Goal: Task Accomplishment & Management: Use online tool/utility

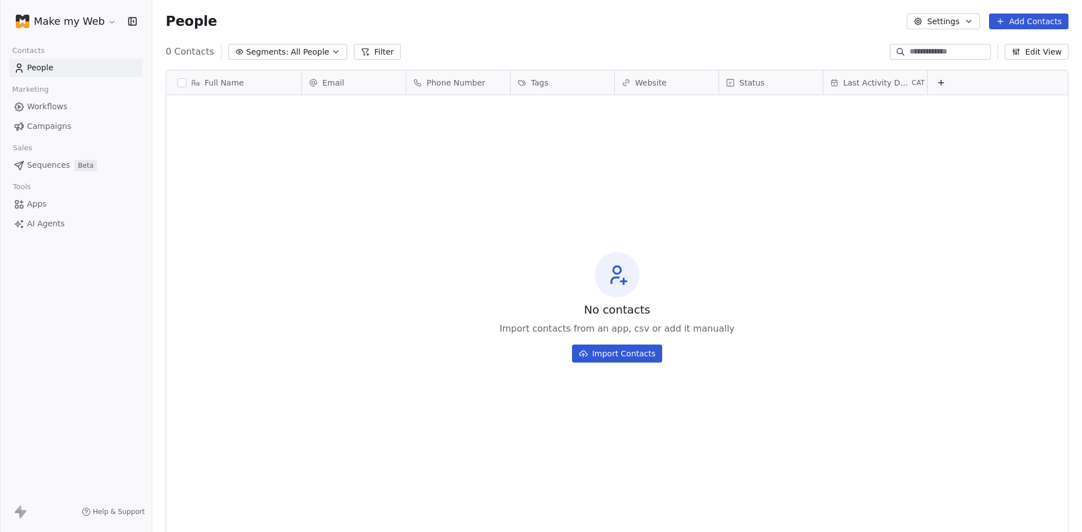
scroll to position [460, 921]
click at [73, 22] on html "Make my Web Contacts People Marketing Workflows Campaigns Sales Sequences Beta …" at bounding box center [541, 266] width 1082 height 532
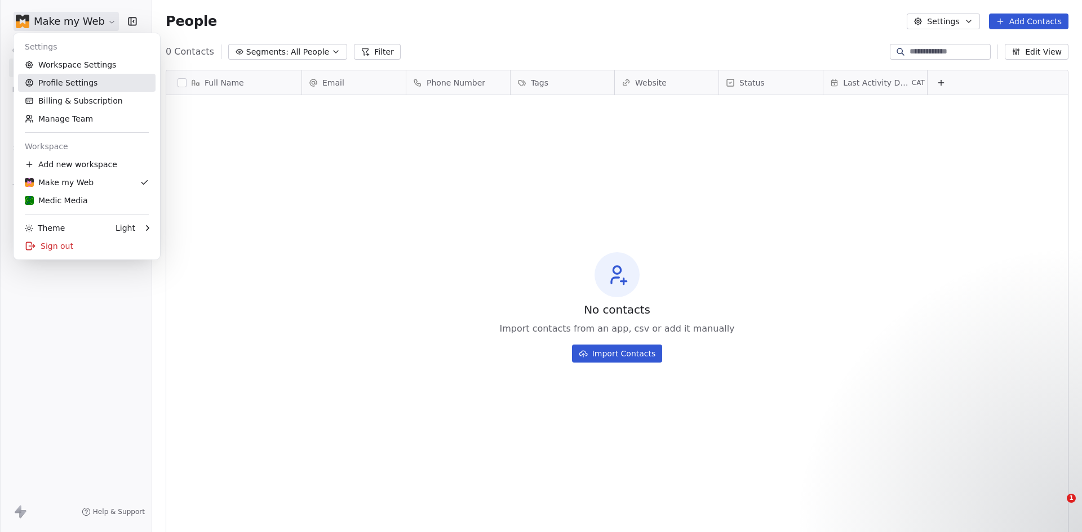
click at [63, 83] on link "Profile Settings" at bounding box center [86, 83] width 137 height 18
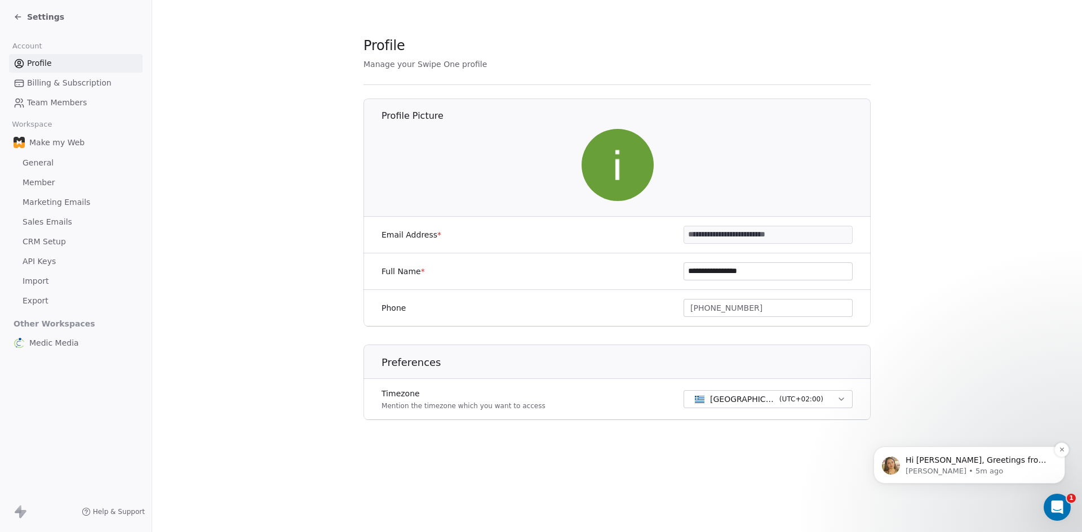
click at [970, 462] on p "Hi [PERSON_NAME], Greetings from Swipe One and thank you for reaching out! Plea…" at bounding box center [977, 460] width 145 height 11
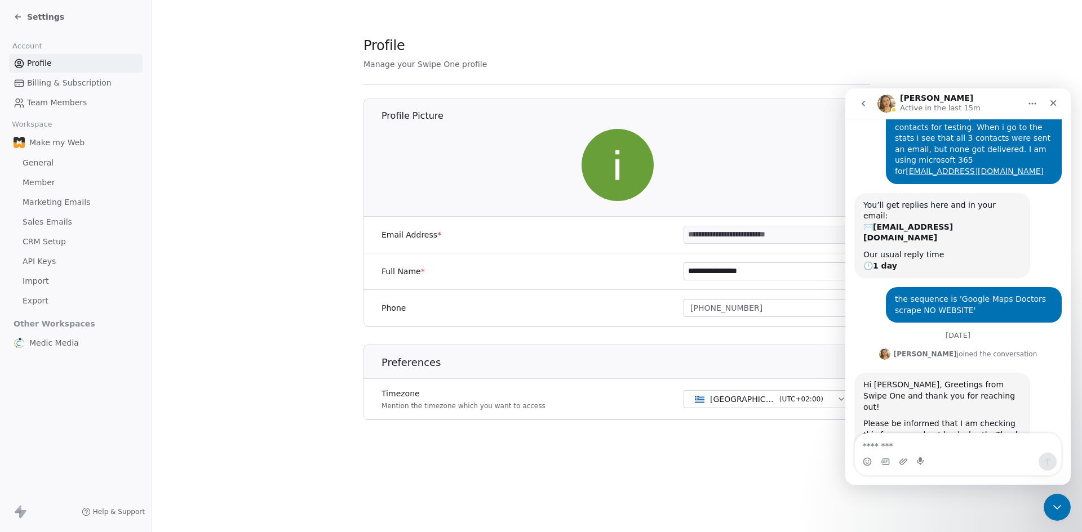
scroll to position [69, 0]
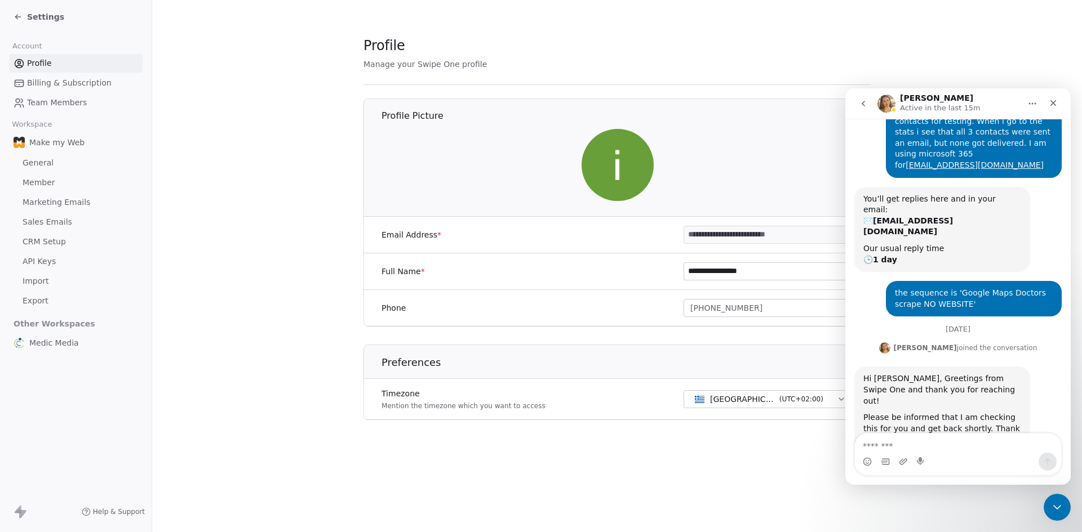
click at [969, 441] on textarea "Message…" at bounding box center [958, 443] width 206 height 19
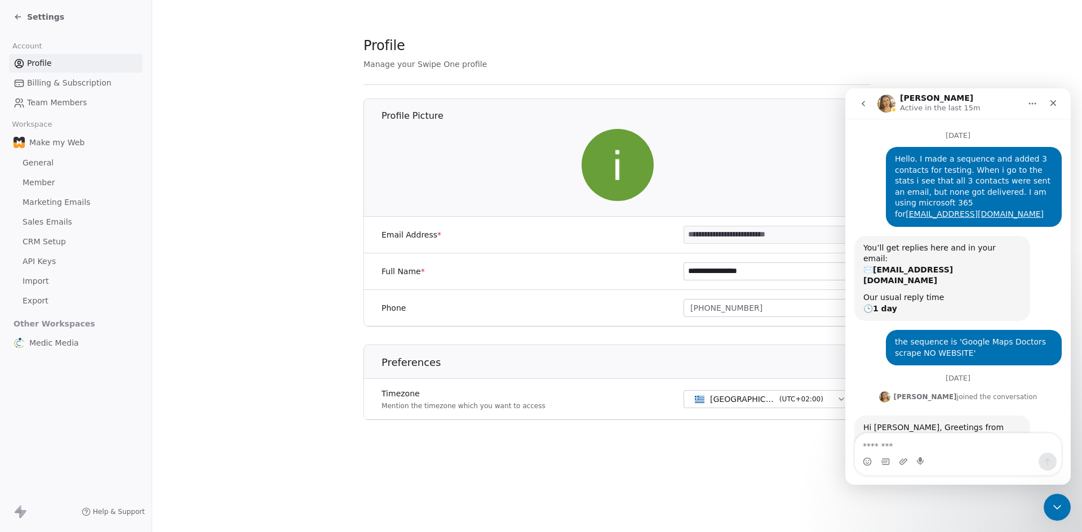
scroll to position [12, 0]
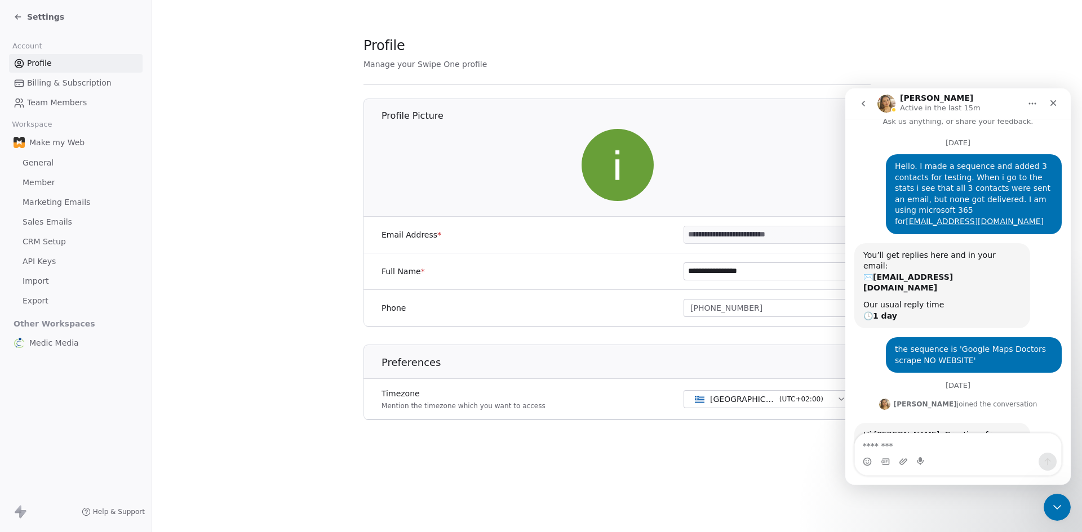
click at [40, 221] on span "Sales Emails" at bounding box center [48, 222] width 50 height 12
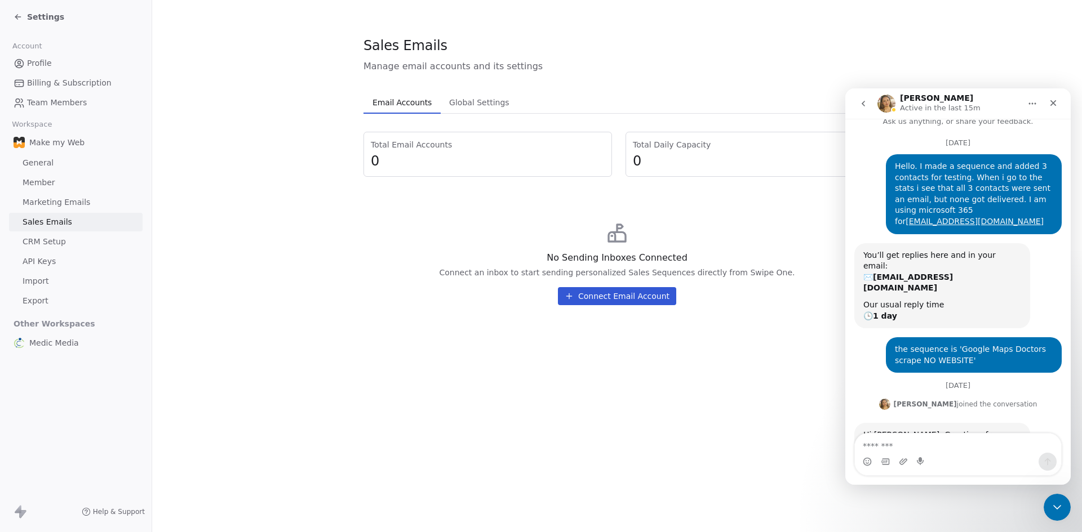
click at [43, 224] on span "Sales Emails" at bounding box center [48, 222] width 50 height 12
click at [463, 100] on span "Global Settings" at bounding box center [479, 103] width 69 height 16
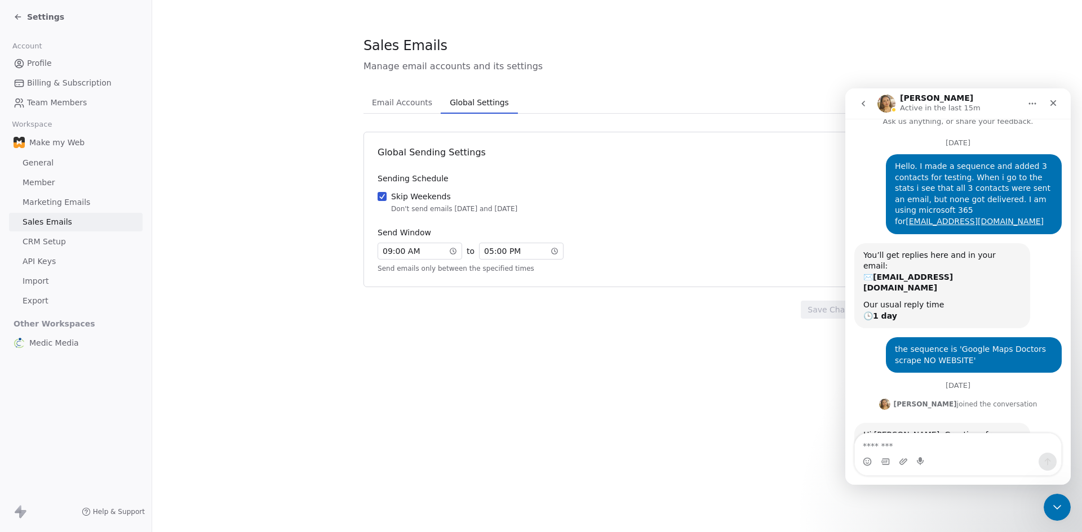
drag, startPoint x: 360, startPoint y: 99, endPoint x: 387, endPoint y: 97, distance: 27.1
click at [361, 99] on section "Sales Emails Manage email accounts and its settings Email Accounts Email Accoun…" at bounding box center [617, 177] width 930 height 355
click at [401, 97] on span "Email Accounts" at bounding box center [401, 103] width 69 height 16
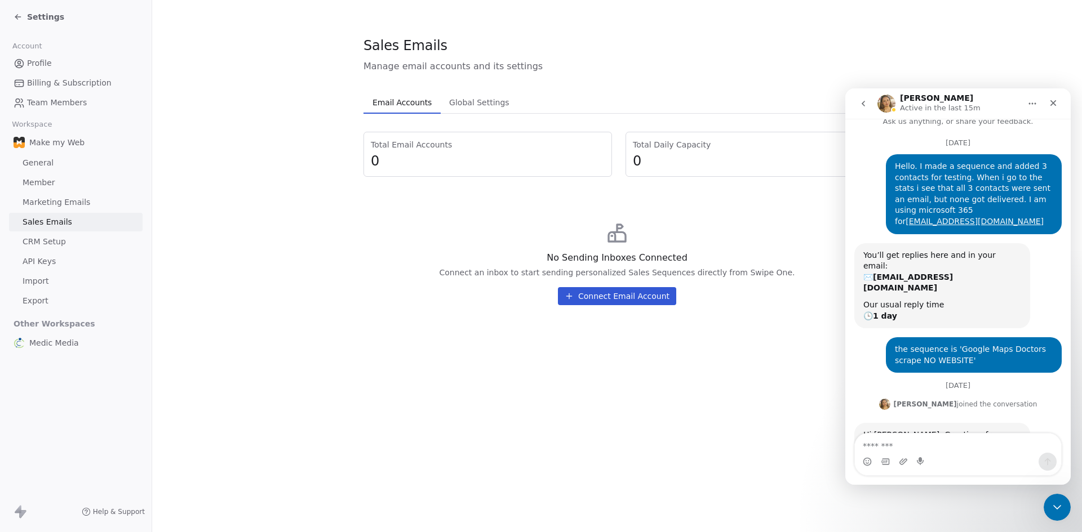
click at [29, 11] on span "Settings" at bounding box center [45, 16] width 37 height 11
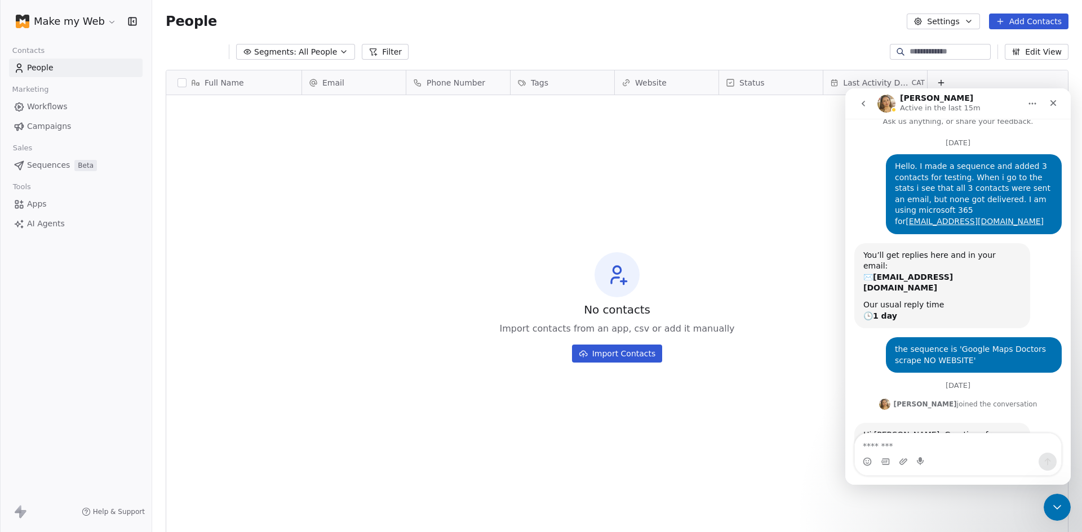
scroll to position [460, 921]
click at [68, 20] on html "Make my Web Contacts People Marketing Workflows Campaigns Sales Sequences Beta …" at bounding box center [541, 266] width 1082 height 532
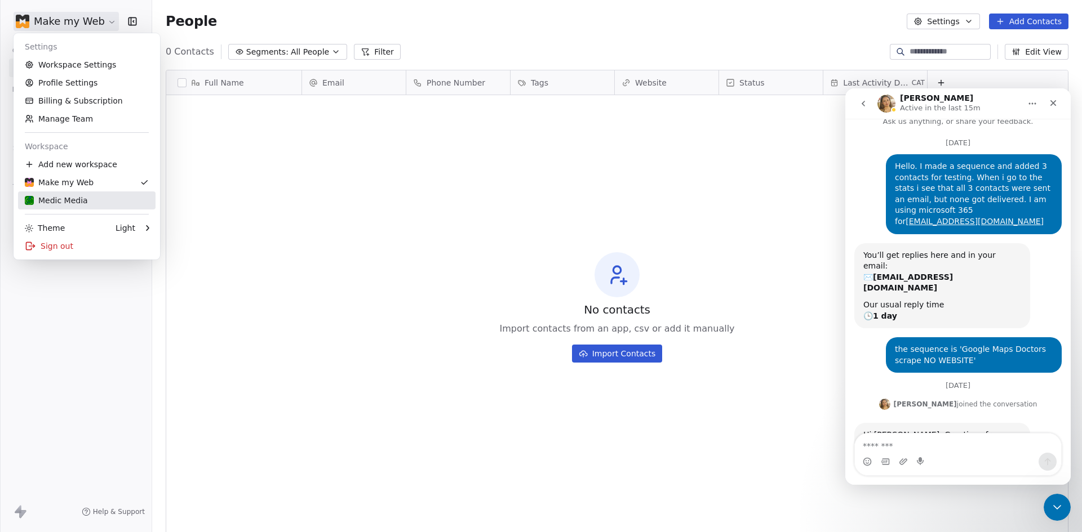
click at [55, 194] on link "Medic Media" at bounding box center [86, 201] width 137 height 18
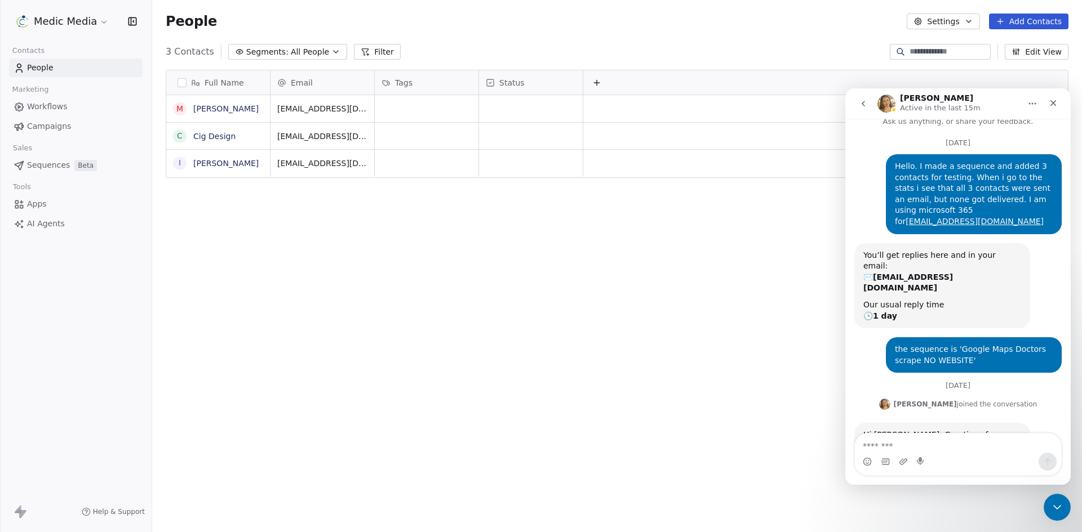
scroll to position [460, 921]
click at [28, 78] on div "Contacts People Marketing Workflows Campaigns Sales Sequences Beta Tools Apps A…" at bounding box center [76, 138] width 152 height 190
click at [81, 23] on html "Medic Media Contacts People Marketing Workflows Campaigns Sales Sequences Beta …" at bounding box center [541, 266] width 1082 height 532
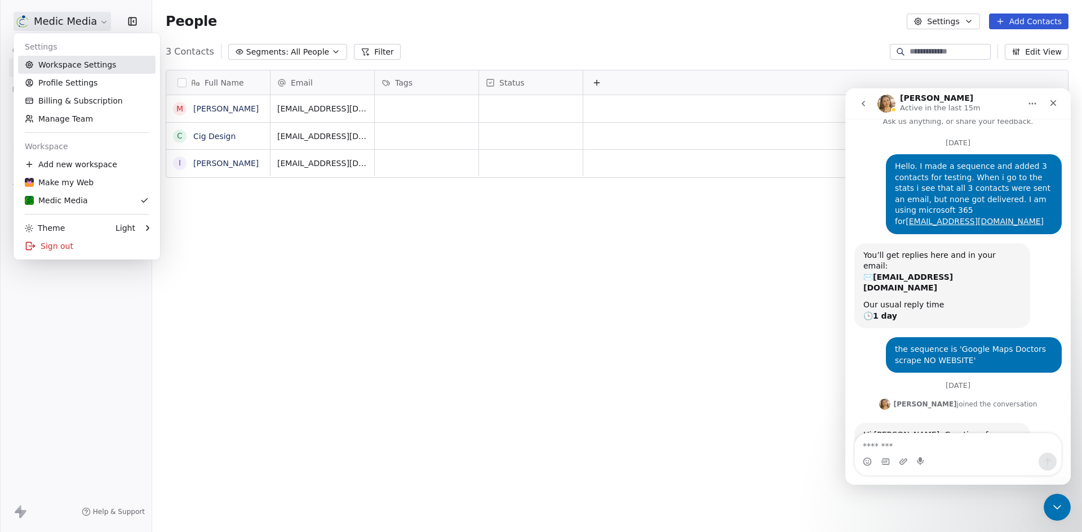
click at [67, 63] on link "Workspace Settings" at bounding box center [86, 65] width 137 height 18
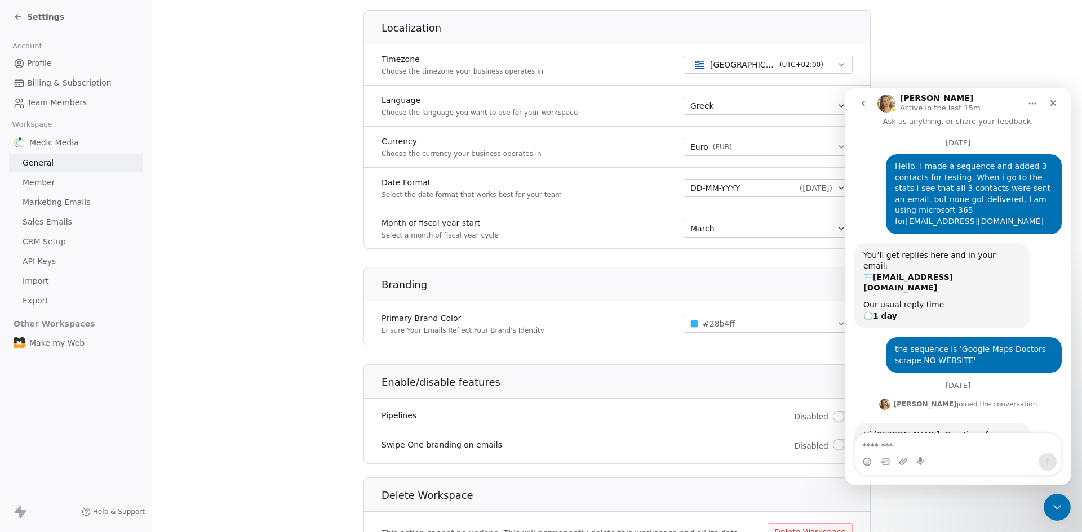
scroll to position [522, 0]
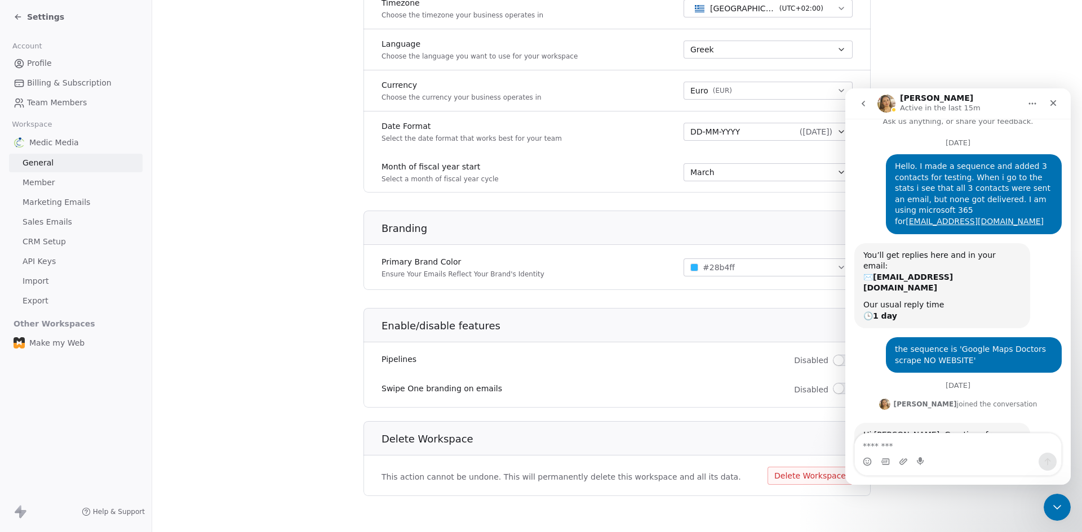
click at [47, 224] on span "Sales Emails" at bounding box center [48, 222] width 50 height 12
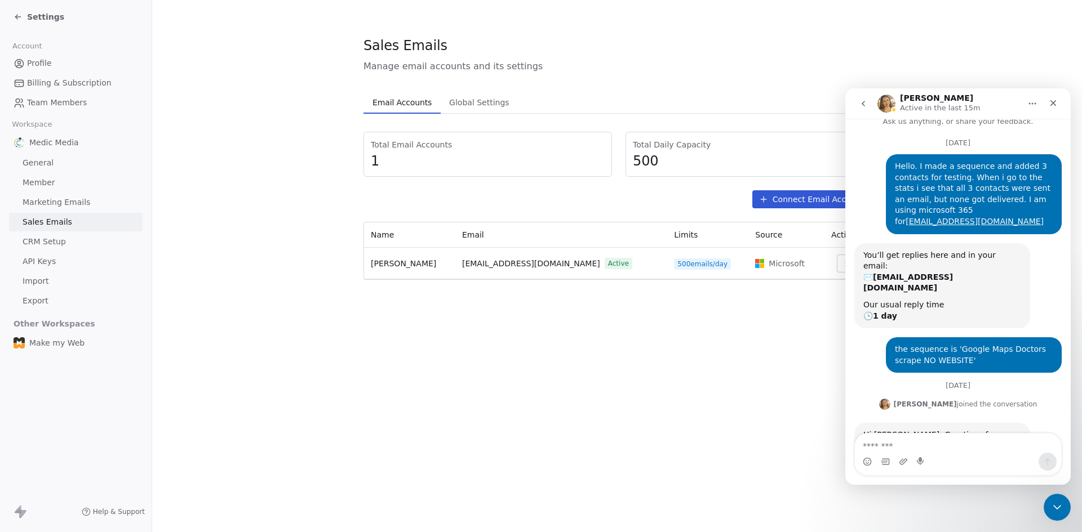
click at [35, 62] on span "Profile" at bounding box center [39, 63] width 25 height 12
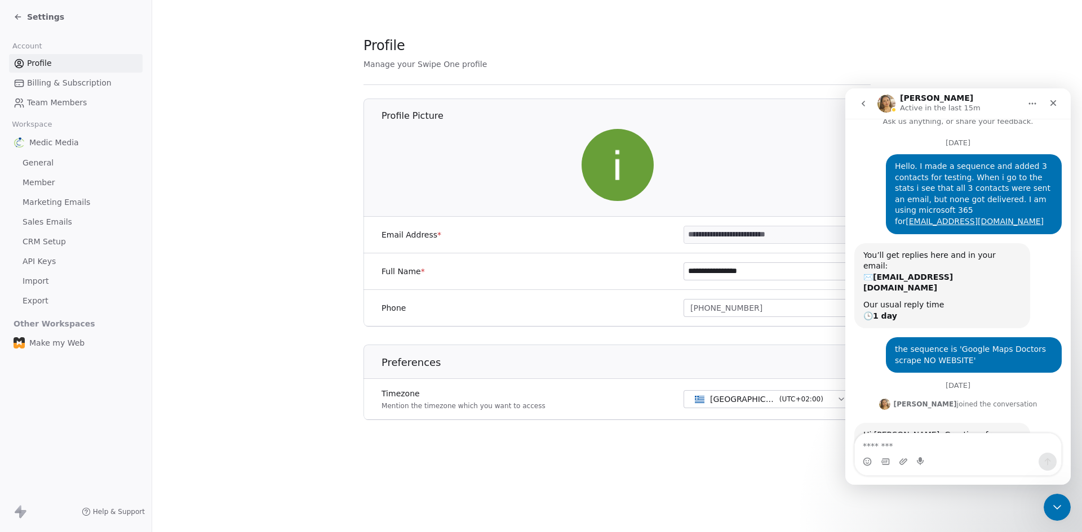
click at [39, 98] on span "Team Members" at bounding box center [57, 103] width 60 height 12
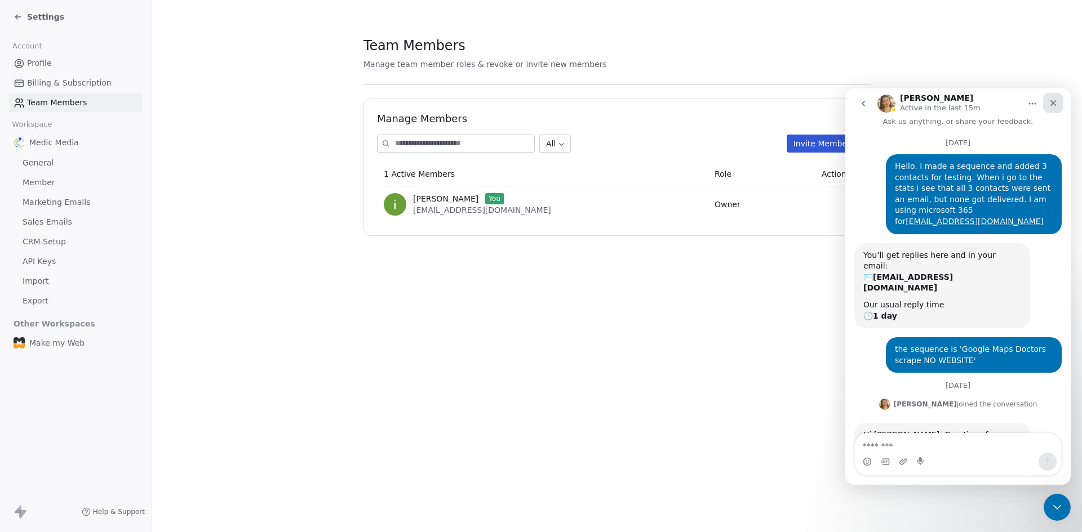
click at [1052, 100] on icon "Close" at bounding box center [1052, 103] width 9 height 9
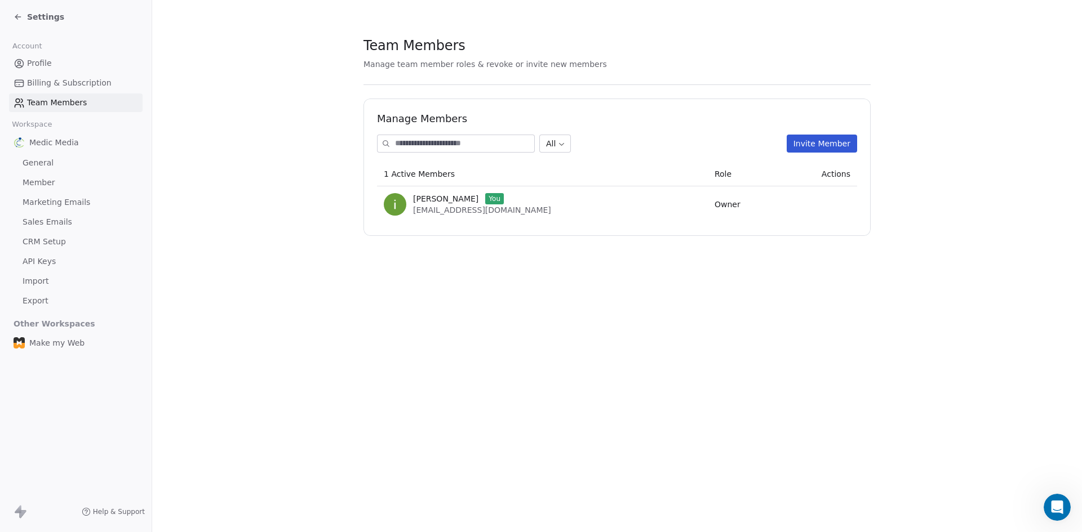
scroll to position [69, 0]
click at [25, 14] on div "Settings" at bounding box center [39, 16] width 51 height 11
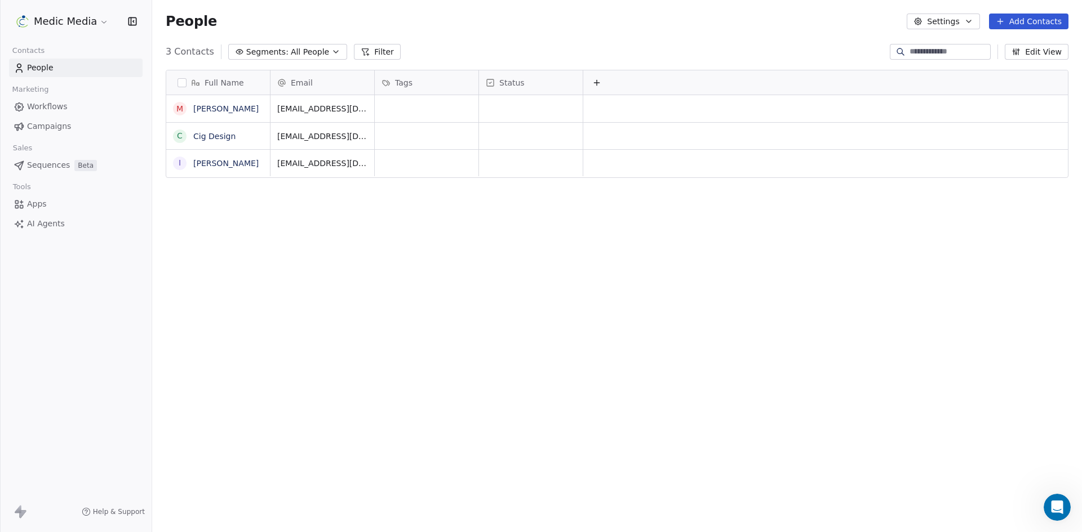
scroll to position [460, 921]
click at [219, 108] on link "[PERSON_NAME]" at bounding box center [225, 108] width 65 height 9
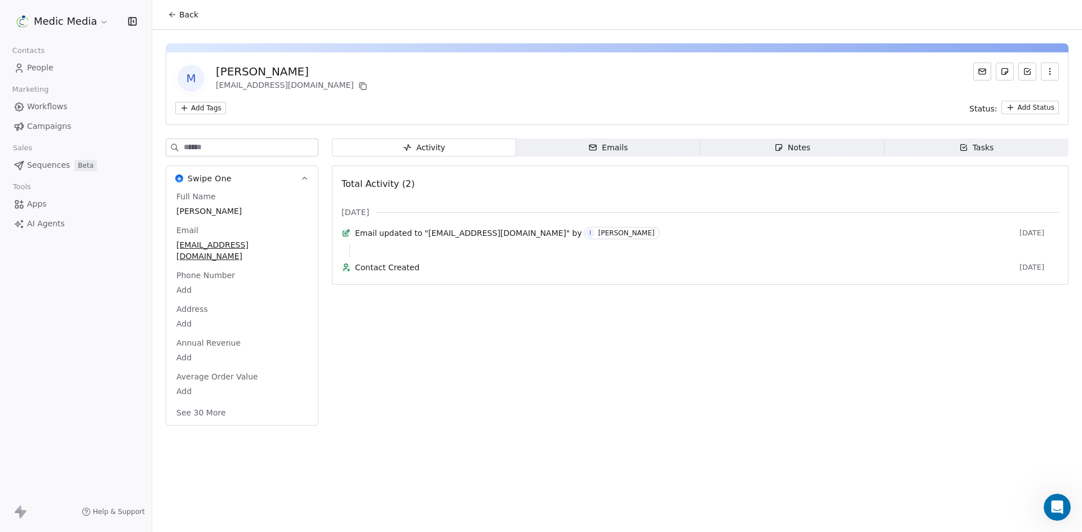
click at [597, 137] on div "M [PERSON_NAME] [PERSON_NAME][EMAIL_ADDRESS][DOMAIN_NAME] Add Tags Status: Add …" at bounding box center [617, 231] width 930 height 403
click at [597, 144] on icon "button" at bounding box center [592, 147] width 9 height 9
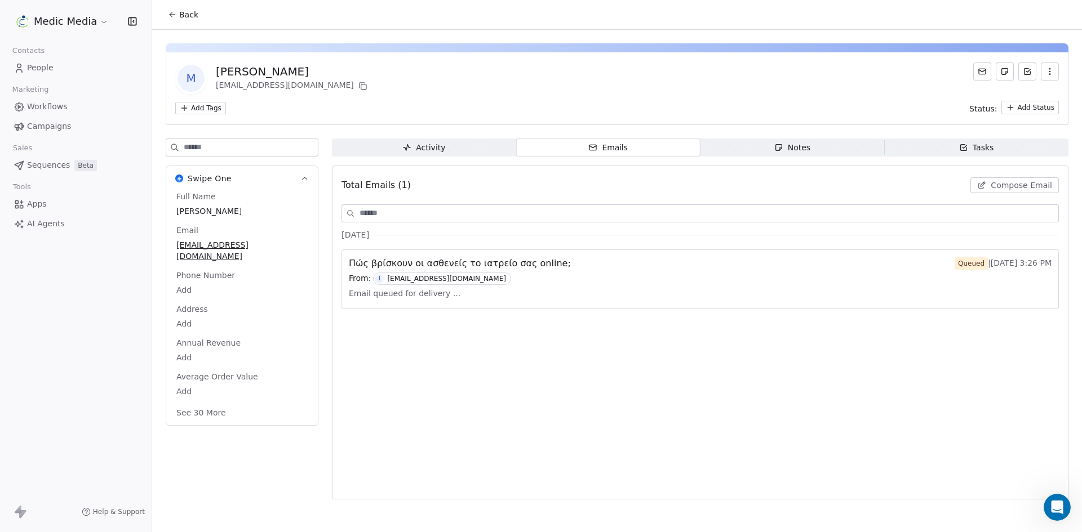
click at [65, 23] on html "Medic Media Contacts People Marketing Workflows Campaigns Sales Sequences Beta …" at bounding box center [541, 266] width 1082 height 532
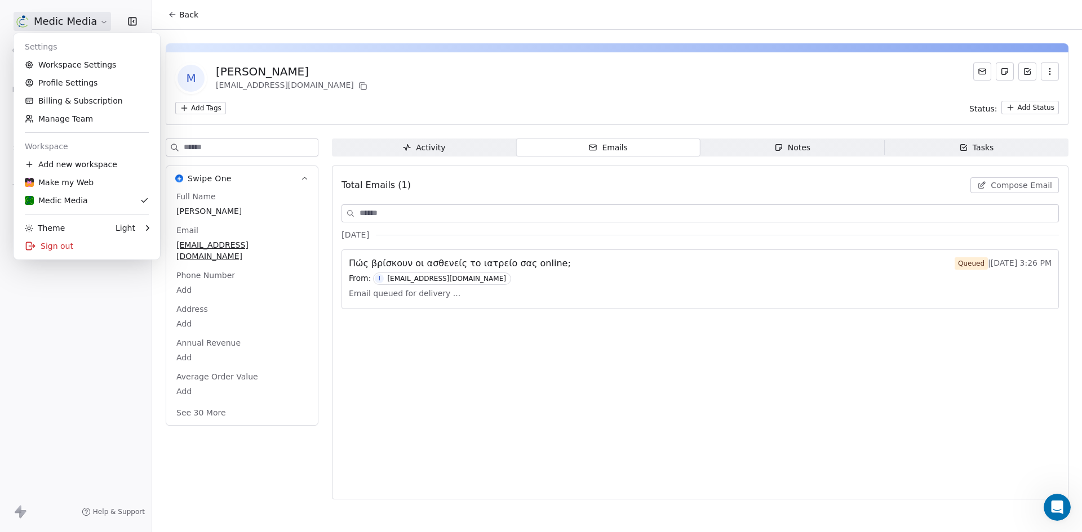
click at [0, 200] on html "Medic Media Contacts People Marketing Workflows Campaigns Sales Sequences Beta …" at bounding box center [541, 266] width 1082 height 532
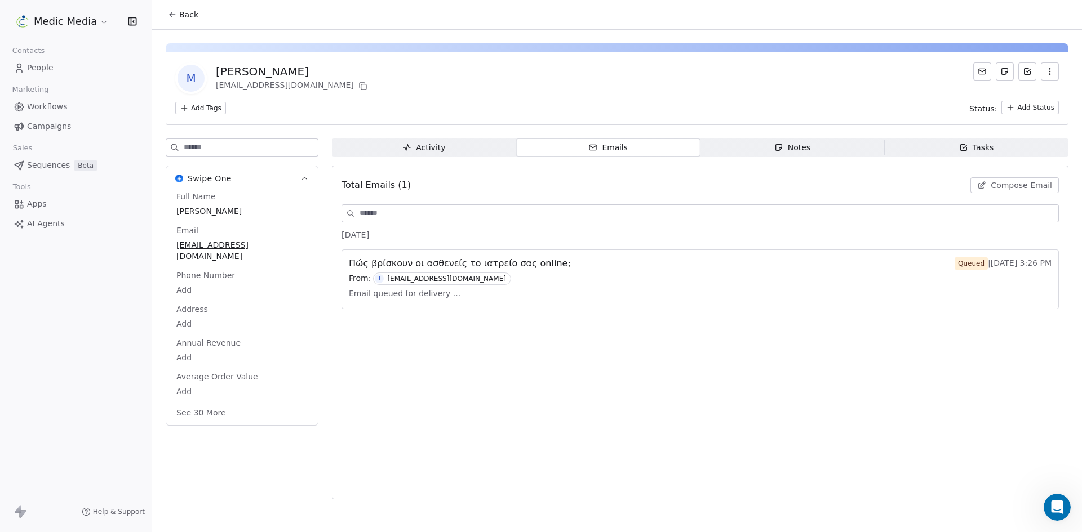
click at [60, 165] on span "Sequences" at bounding box center [48, 165] width 43 height 12
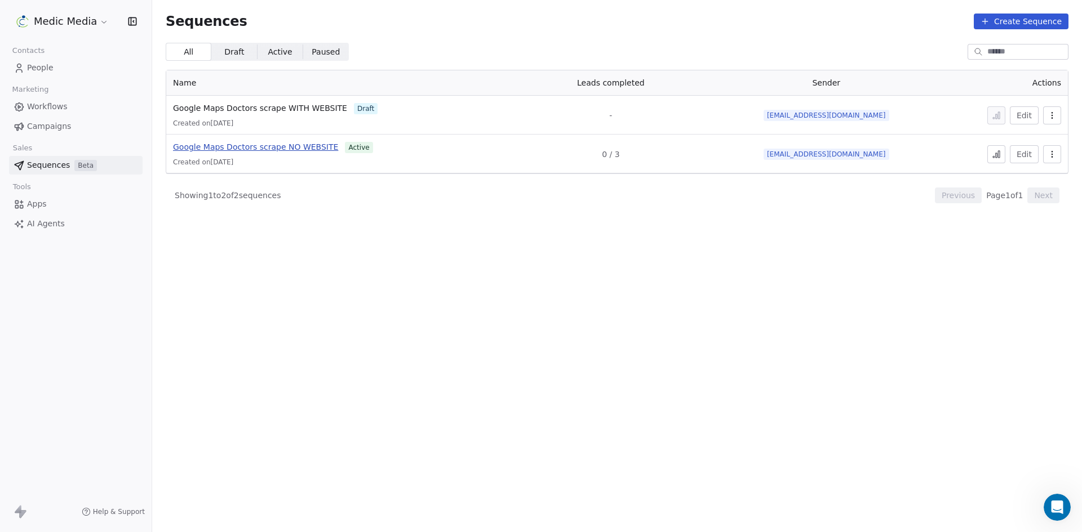
click at [282, 145] on span "Google Maps Doctors scrape NO WEBSITE" at bounding box center [255, 147] width 165 height 9
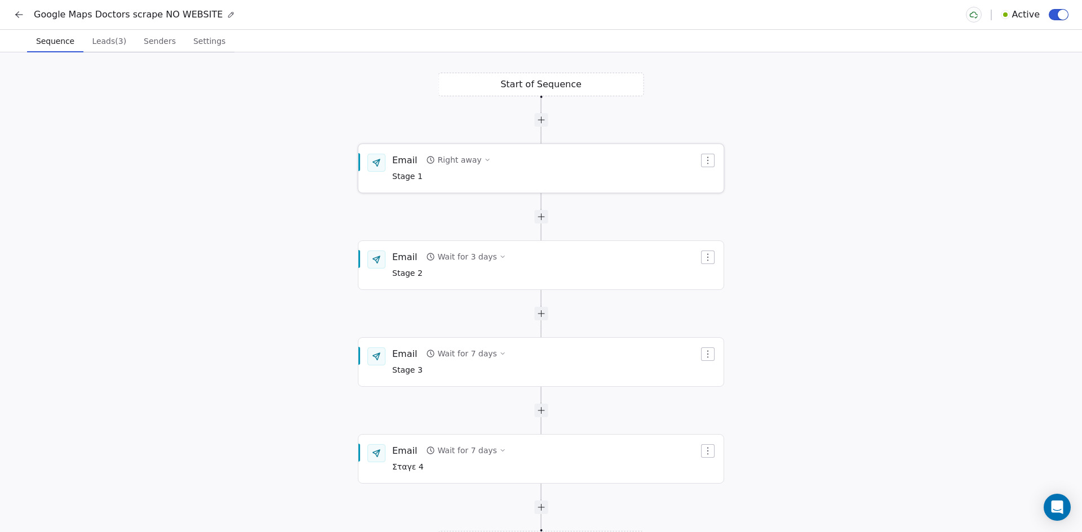
click at [498, 175] on div "Email Right away Stage 1" at bounding box center [545, 168] width 306 height 29
click at [580, 166] on div "Email Right away Stage 1" at bounding box center [545, 168] width 306 height 29
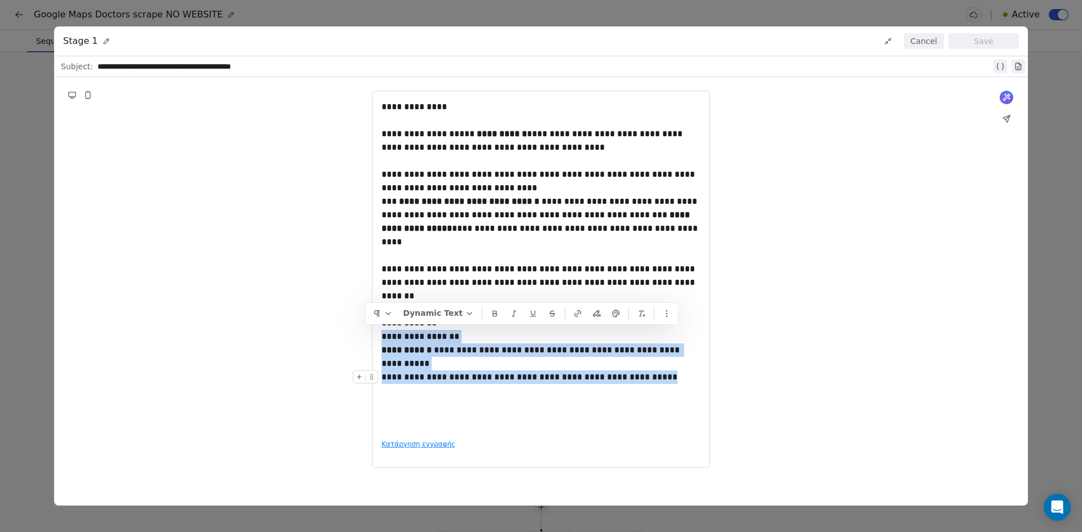
drag, startPoint x: 383, startPoint y: 336, endPoint x: 694, endPoint y: 380, distance: 313.4
click at [694, 380] on div "**********" at bounding box center [540, 265] width 319 height 330
copy div "**********"
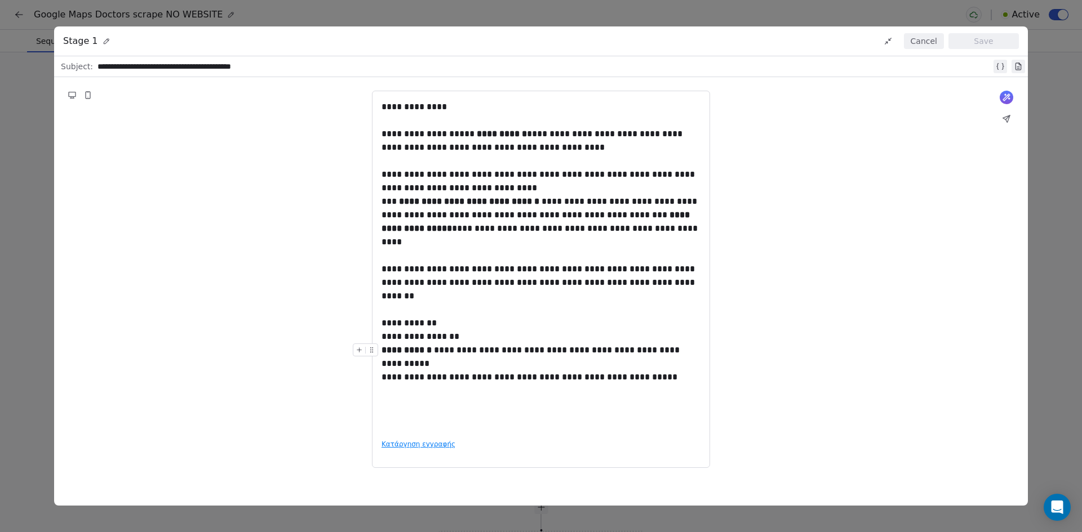
click at [0, 287] on div "**********" at bounding box center [541, 266] width 1082 height 532
click at [903, 214] on div "**********" at bounding box center [541, 279] width 974 height 405
click at [921, 40] on button "Cancel" at bounding box center [924, 41] width 40 height 16
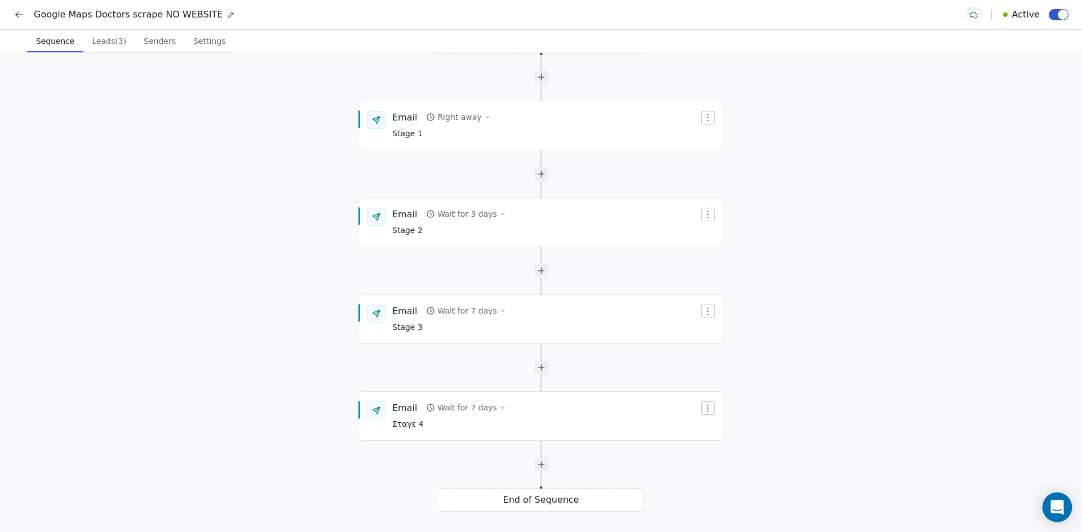
click at [1055, 518] on div "Open Intercom Messenger" at bounding box center [1057, 508] width 30 height 30
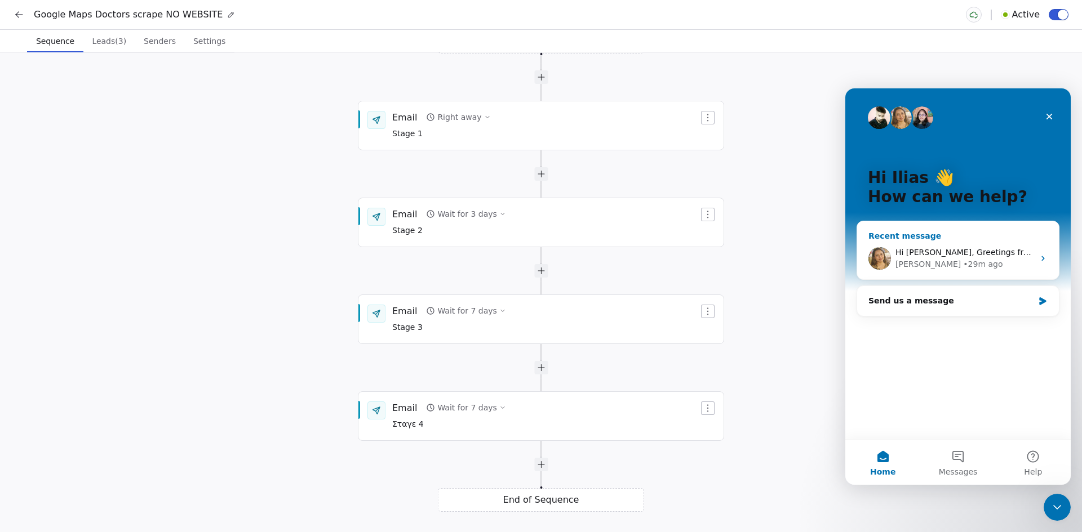
click at [974, 270] on div "Hi Ilias, Greetings from Swipe One and thank you for reaching out! Please be in…" at bounding box center [958, 259] width 202 height 42
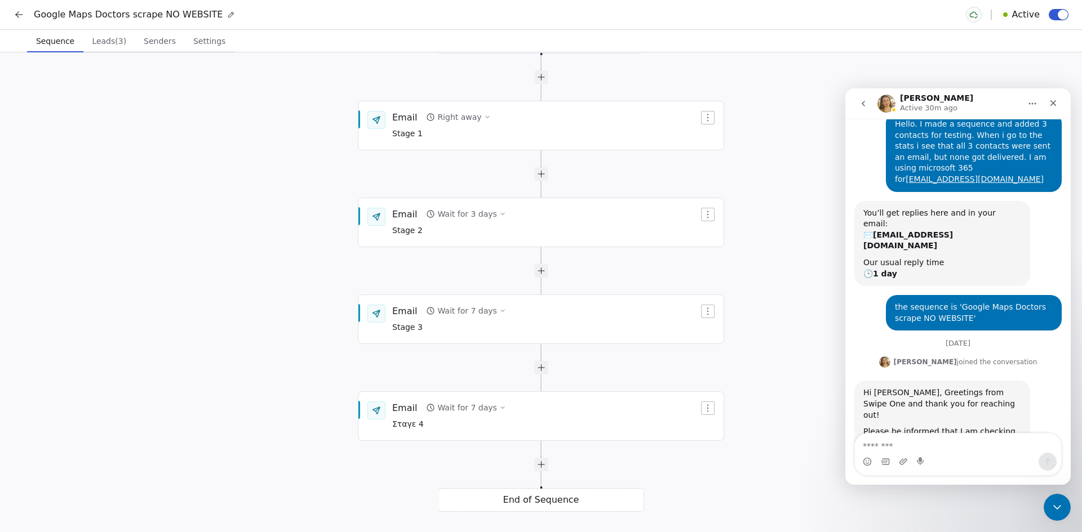
scroll to position [69, 0]
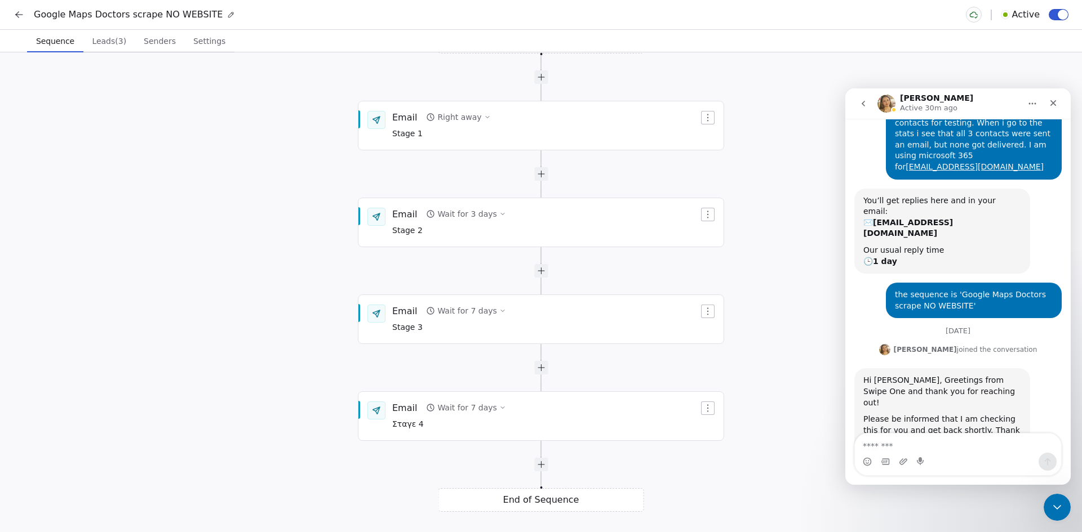
click at [770, 159] on div "Start of Sequence Email Right away Stage 1 End of Sequence Email Wait for 3 day…" at bounding box center [541, 292] width 1082 height 480
